Goal: Find specific page/section: Find specific page/section

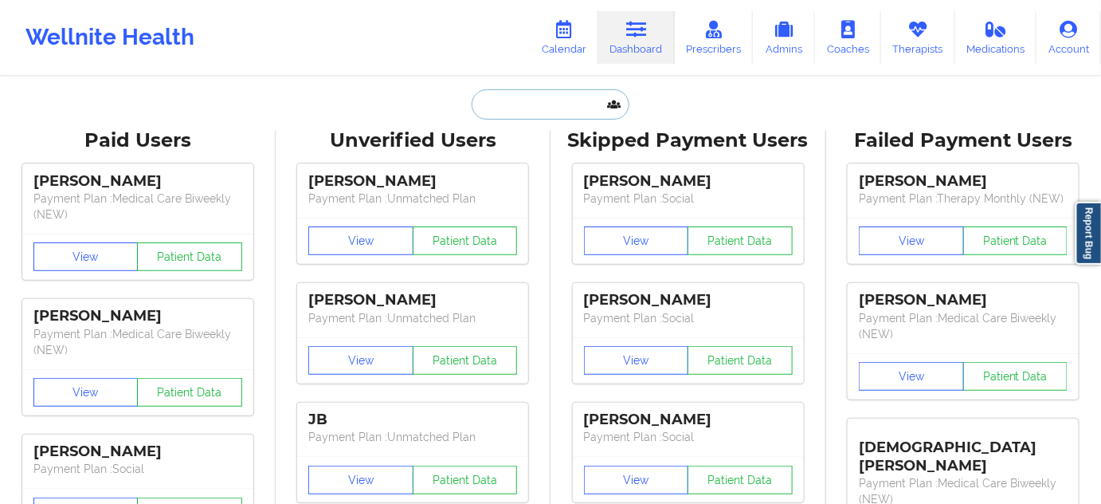
click at [561, 102] on input "text" at bounding box center [551, 104] width 158 height 30
paste input "[PERSON_NAME]"
type input "[PERSON_NAME]"
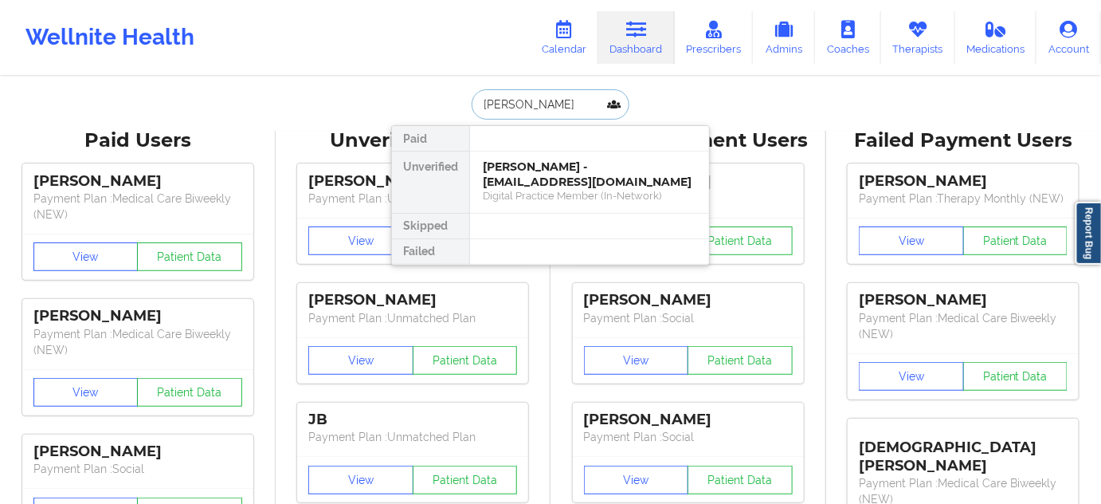
click at [536, 171] on div "[PERSON_NAME] - [EMAIL_ADDRESS][DOMAIN_NAME]" at bounding box center [590, 173] width 214 height 29
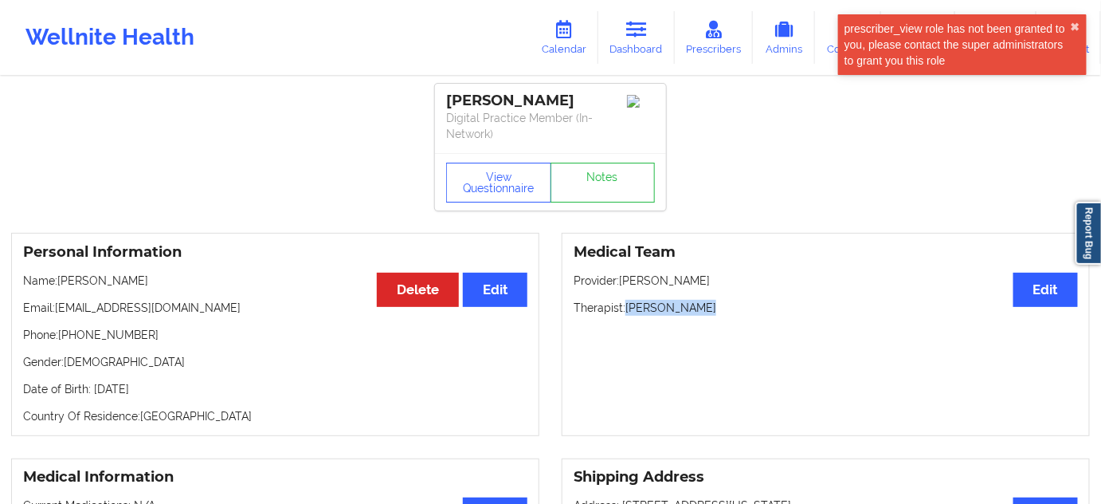
drag, startPoint x: 631, startPoint y: 309, endPoint x: 727, endPoint y: 303, distance: 95.8
click at [724, 298] on div "Medical Team Edit Provider: [PERSON_NAME] Therapist: [PERSON_NAME]" at bounding box center [826, 334] width 528 height 203
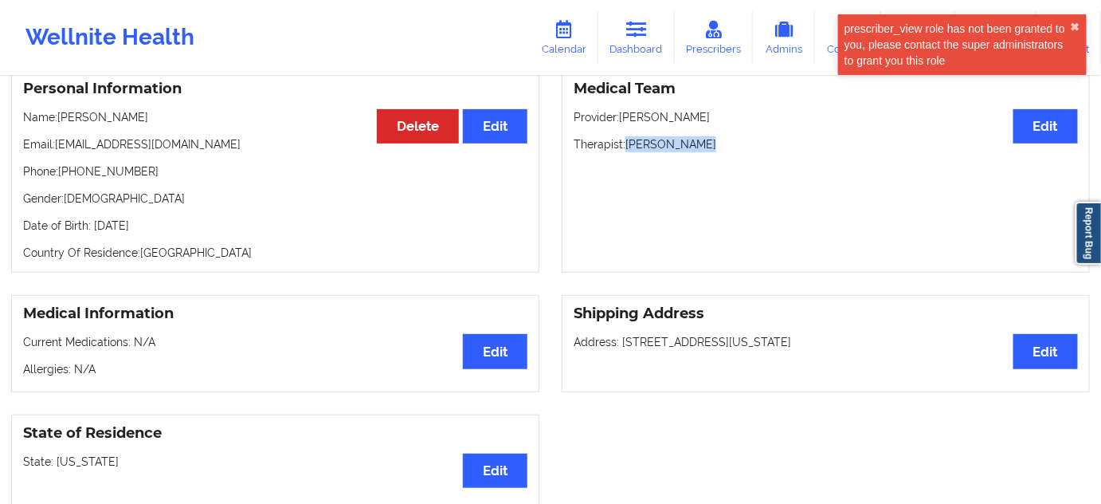
scroll to position [193, 0]
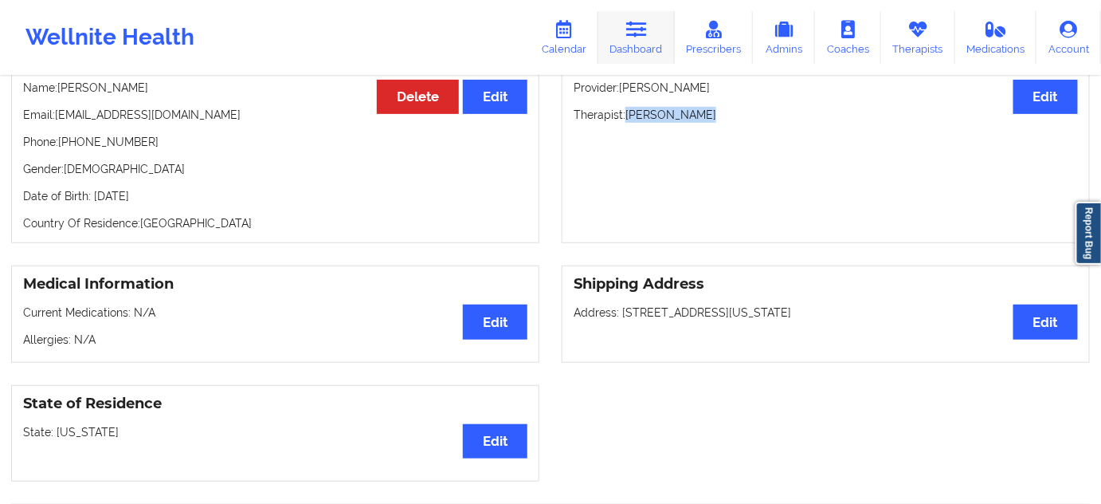
click at [638, 33] on icon at bounding box center [636, 30] width 21 height 18
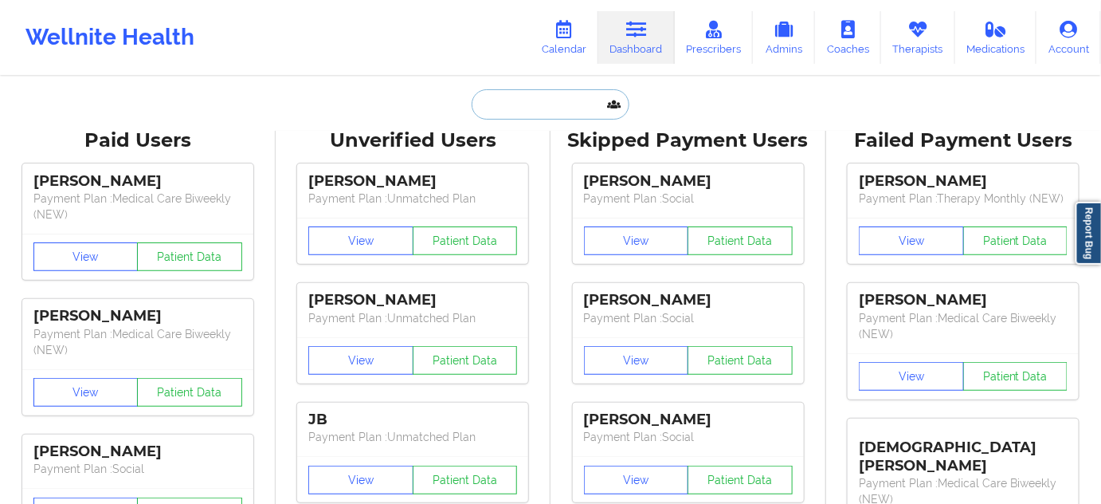
click at [537, 112] on input "text" at bounding box center [551, 104] width 158 height 30
paste input "[EMAIL_ADDRESS][DOMAIN_NAME]"
type input "[EMAIL_ADDRESS][DOMAIN_NAME]"
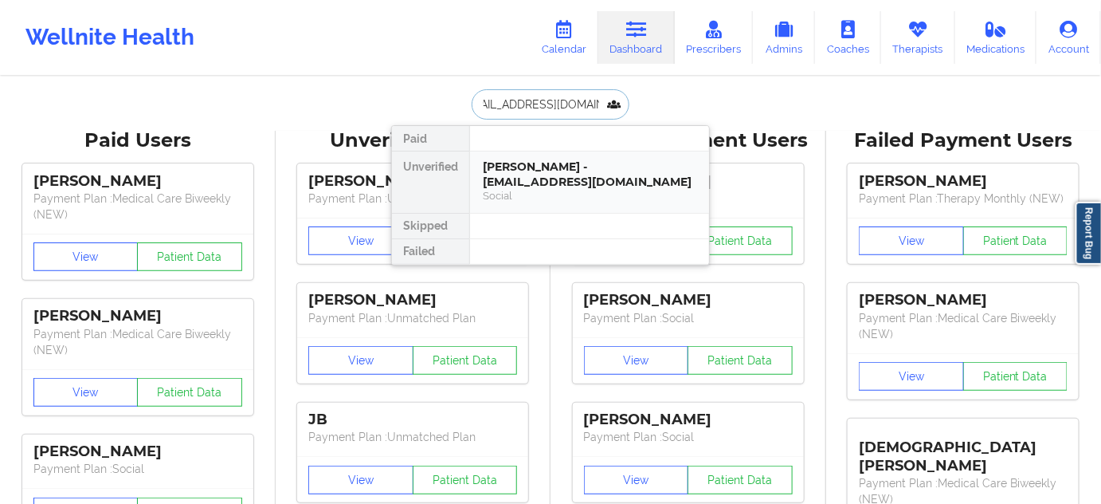
click at [545, 175] on div "[PERSON_NAME] - [EMAIL_ADDRESS][DOMAIN_NAME]" at bounding box center [590, 173] width 214 height 29
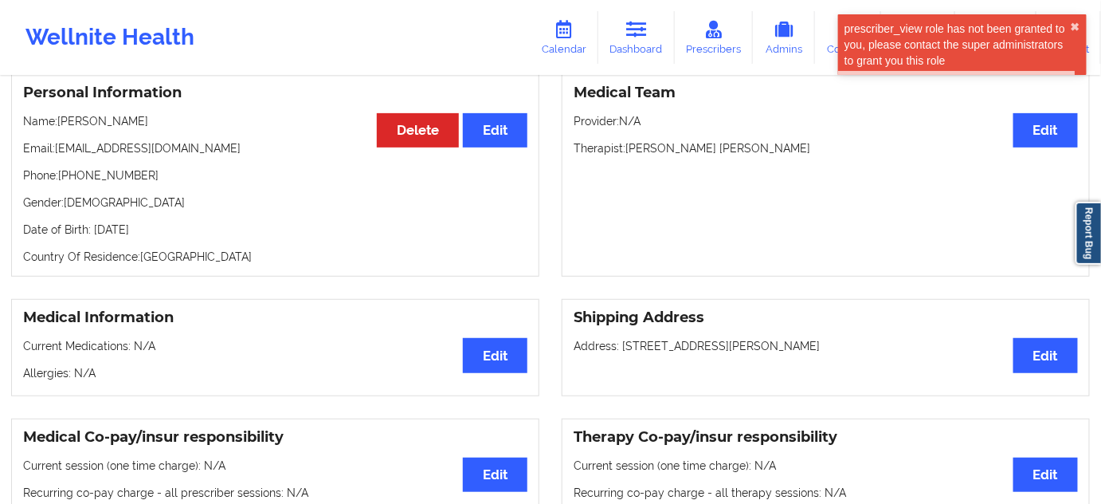
scroll to position [144, 0]
drag, startPoint x: 598, startPoint y: 353, endPoint x: 851, endPoint y: 346, distance: 253.5
click at [851, 346] on p "Address: [STREET_ADDRESS]" at bounding box center [826, 345] width 504 height 16
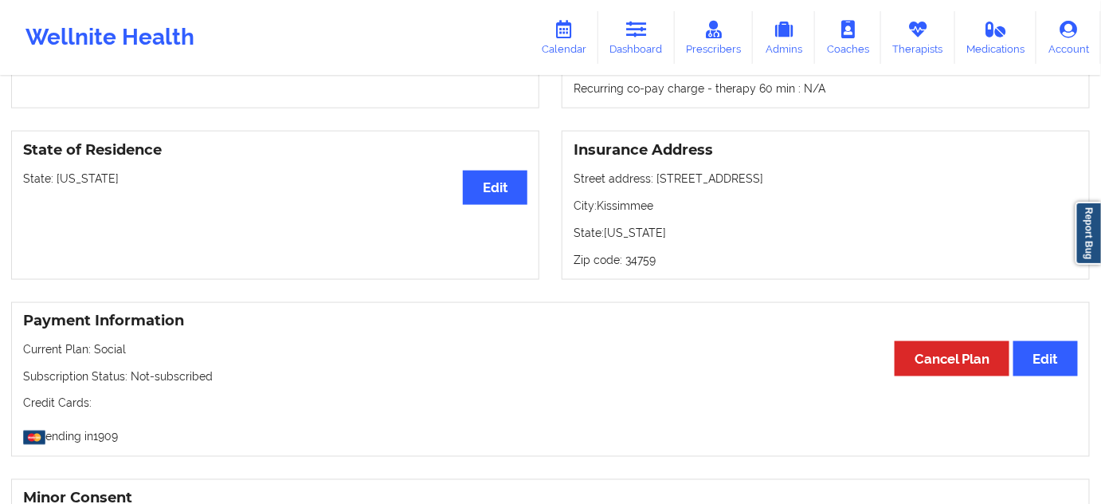
scroll to position [627, 0]
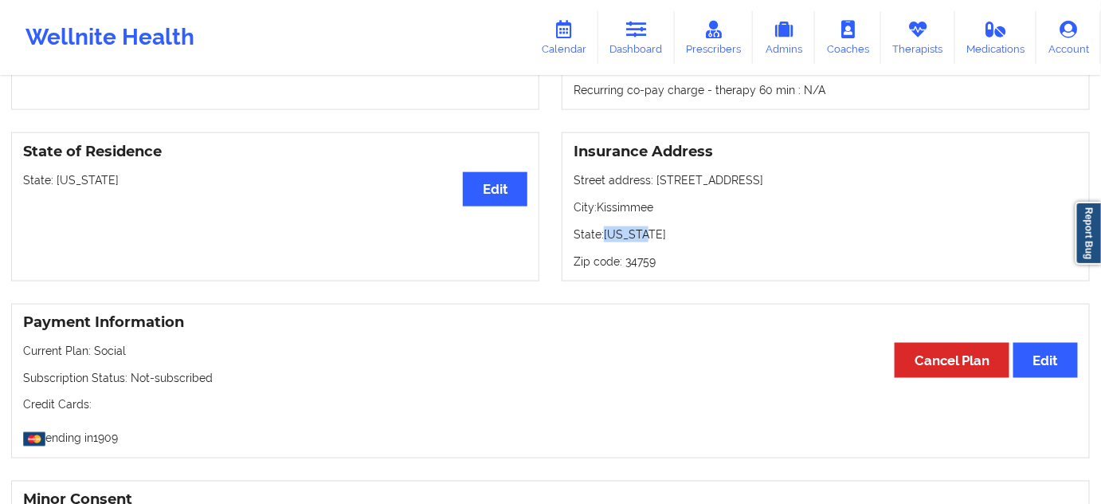
drag, startPoint x: 625, startPoint y: 234, endPoint x: 665, endPoint y: 244, distance: 41.8
click at [672, 234] on p "State: [US_STATE]" at bounding box center [826, 234] width 504 height 16
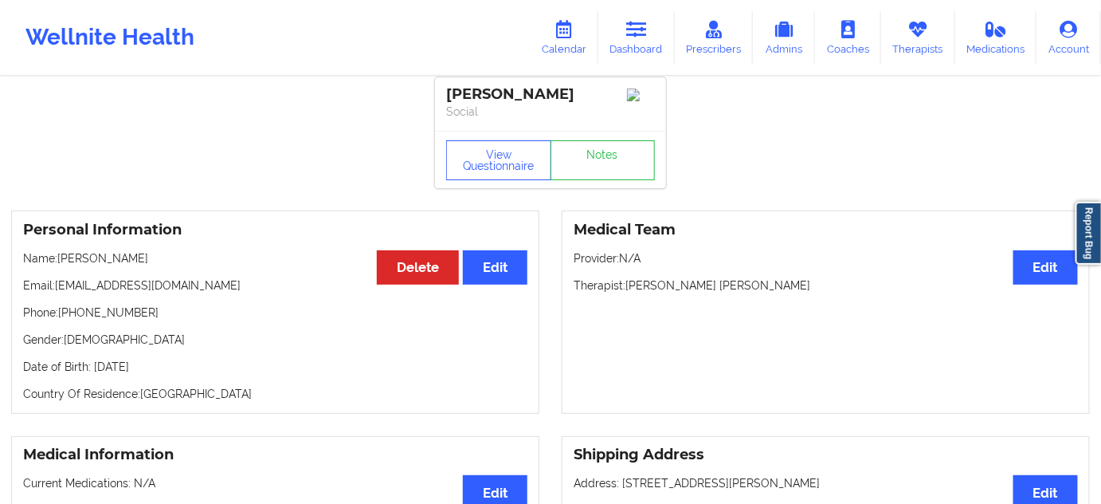
scroll to position [0, 0]
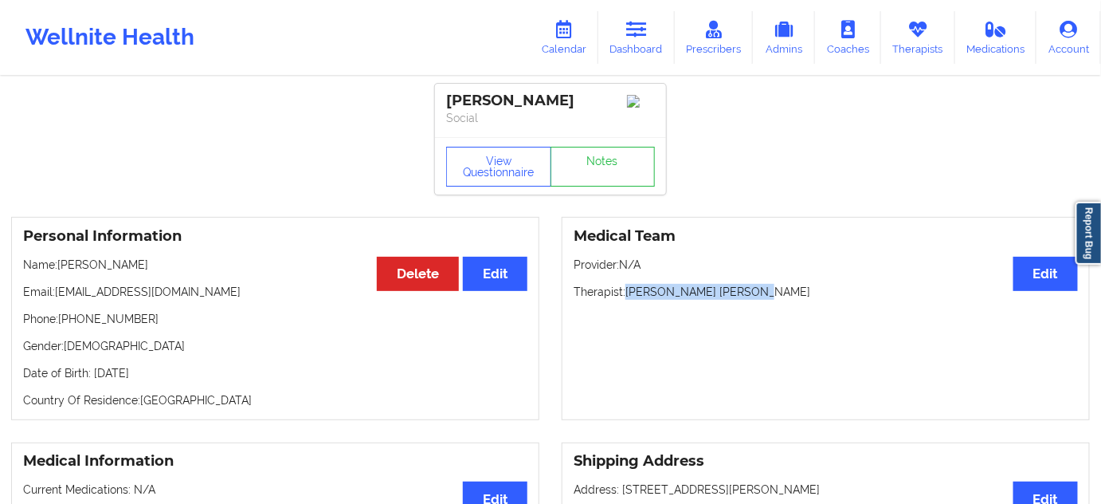
drag, startPoint x: 629, startPoint y: 292, endPoint x: 759, endPoint y: 283, distance: 130.2
click at [769, 288] on div "Medical Team Edit Provider: N/A Therapist: [PERSON_NAME] [PERSON_NAME]" at bounding box center [826, 318] width 528 height 203
copy p "[PERSON_NAME] [PERSON_NAME]"
click at [563, 96] on div "[PERSON_NAME]" at bounding box center [550, 101] width 209 height 18
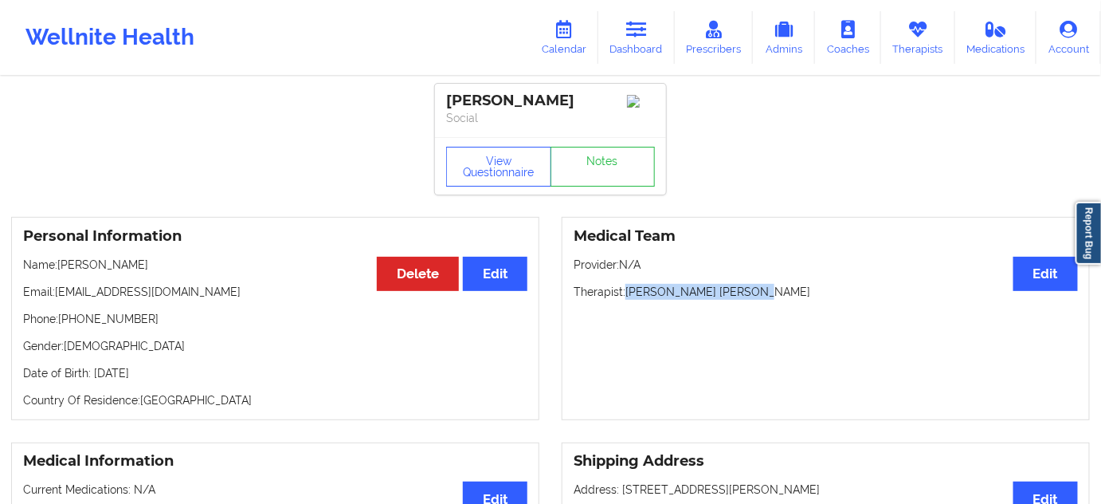
copy div "Saunderson"
click at [640, 180] on link "Notes" at bounding box center [603, 167] width 105 height 40
